Goal: Find specific page/section: Find specific page/section

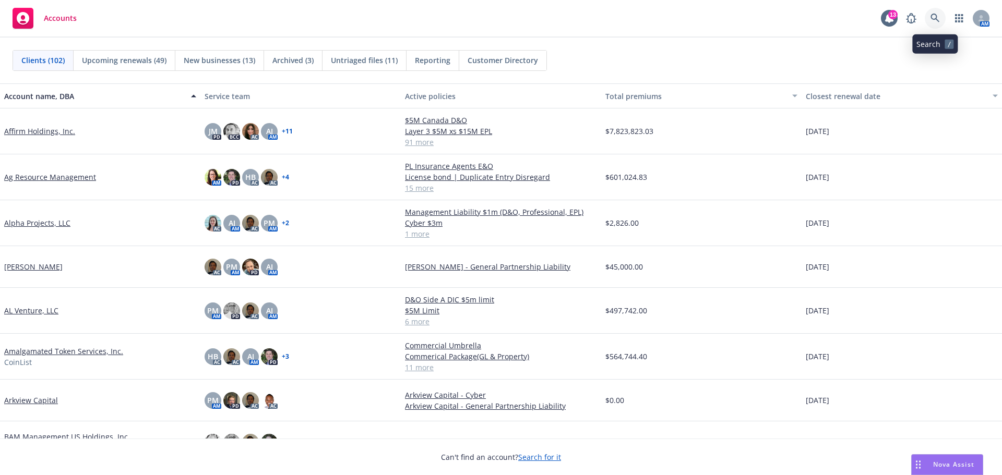
click at [936, 20] on icon at bounding box center [934, 18] width 9 height 9
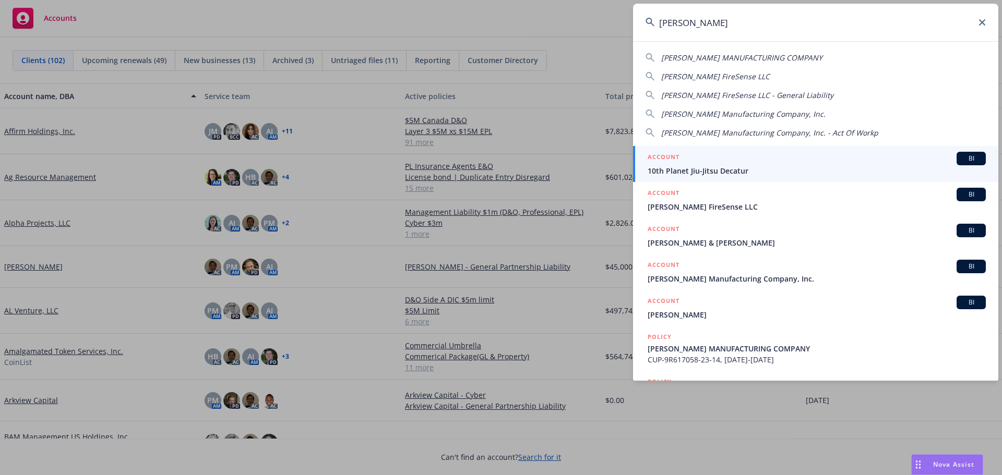
click at [675, 57] on span "[PERSON_NAME] MANUFACTURING COMPANY" at bounding box center [741, 58] width 161 height 10
type input "[PERSON_NAME] MANUFACTURING COMPANY"
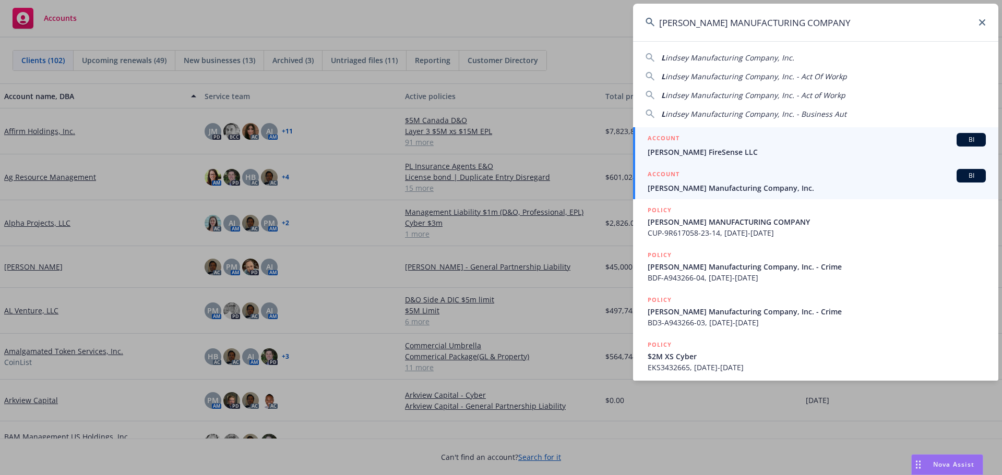
click at [700, 182] on div "ACCOUNT BI" at bounding box center [817, 176] width 338 height 14
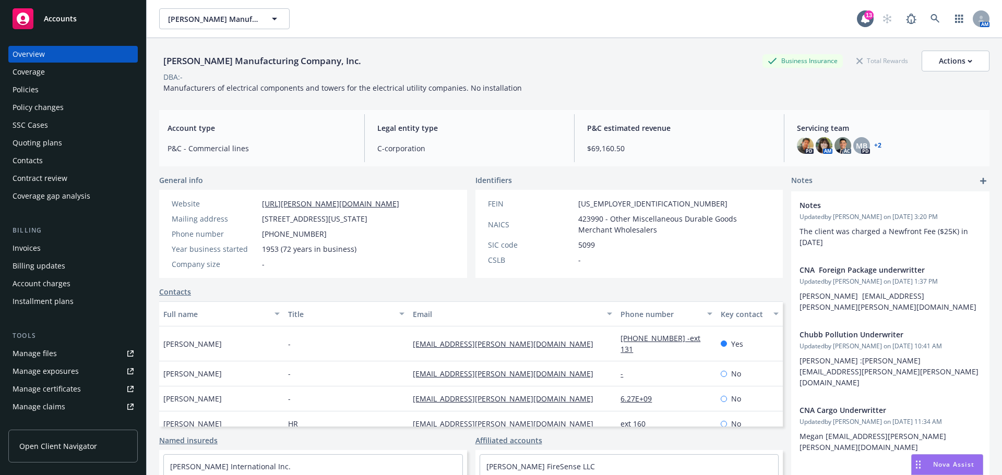
click at [874, 145] on link "+ 2" at bounding box center [877, 145] width 7 height 6
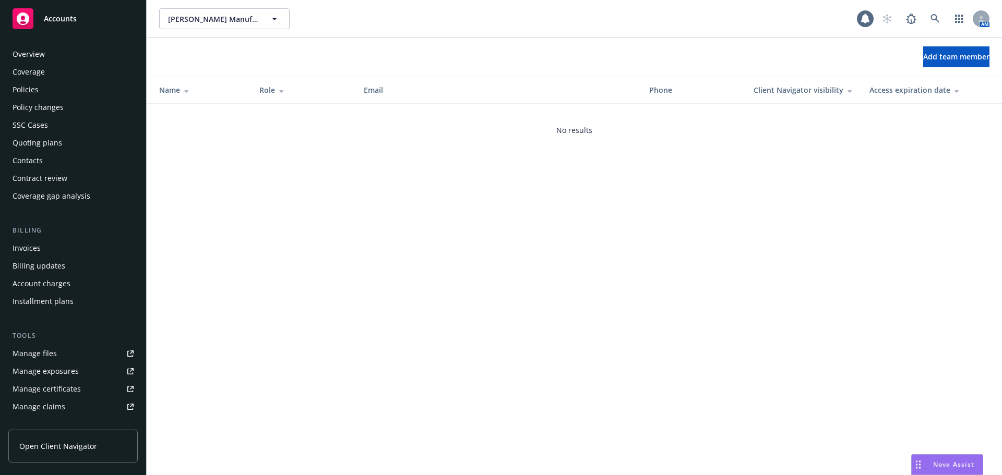
scroll to position [205, 0]
